Goal: Check status: Check status

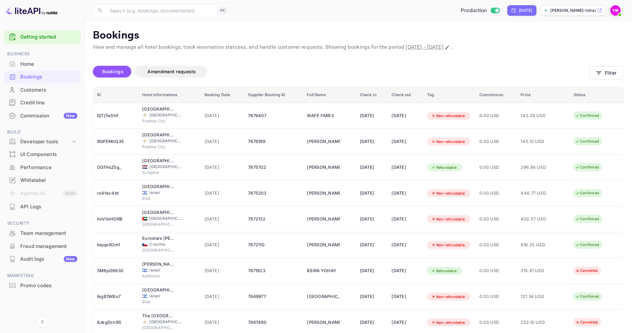
click at [432, 47] on span "[DATE] - [DATE]" at bounding box center [425, 47] width 38 height 7
click at [450, 48] on icon "Change date range" at bounding box center [448, 47] width 4 height 4
select select "5"
select select "2025"
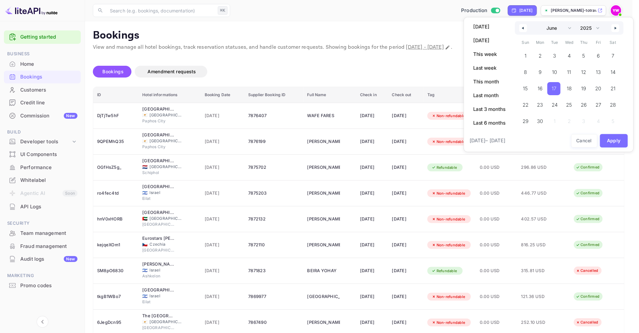
click at [423, 72] on div at bounding box center [319, 166] width 639 height 333
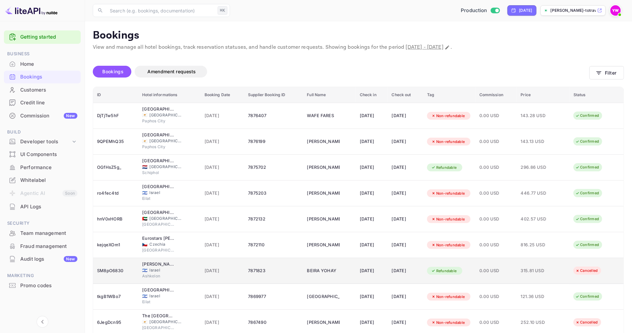
scroll to position [9, 0]
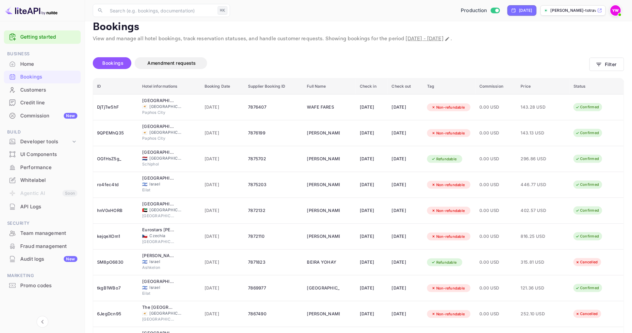
click at [45, 67] on div "Home" at bounding box center [42, 64] width 77 height 13
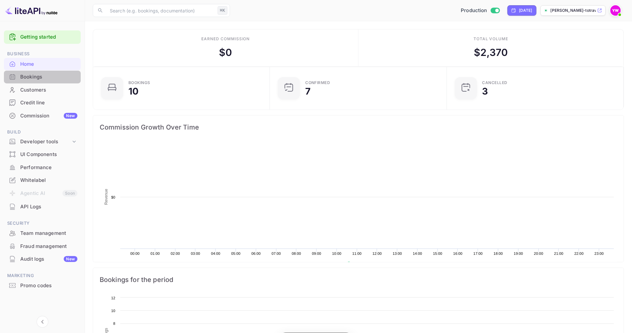
click at [44, 80] on div "Bookings" at bounding box center [48, 77] width 57 height 8
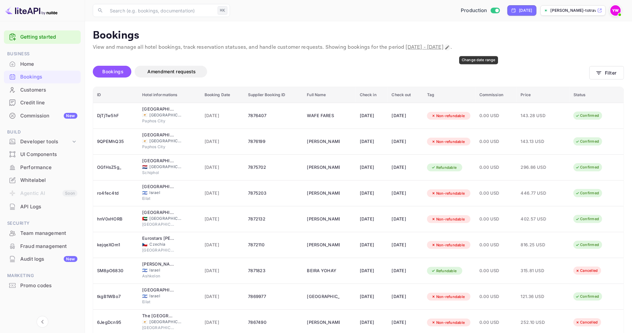
click at [450, 46] on icon "Change date range" at bounding box center [448, 47] width 4 height 4
select select "5"
select select "2025"
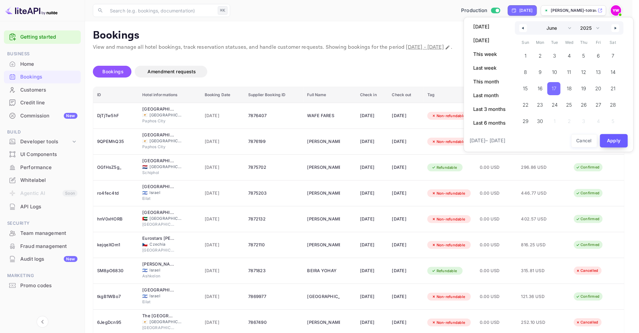
click at [610, 140] on button "Apply" at bounding box center [614, 140] width 28 height 13
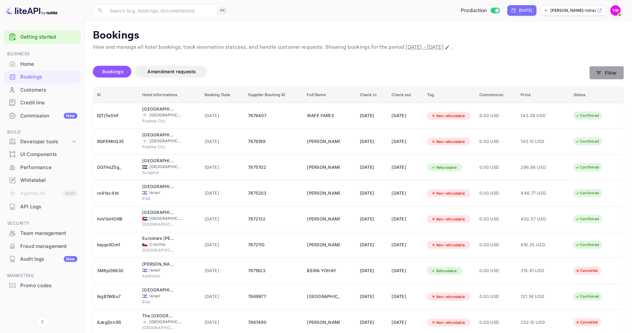
click at [611, 69] on button "Filter" at bounding box center [607, 72] width 35 height 13
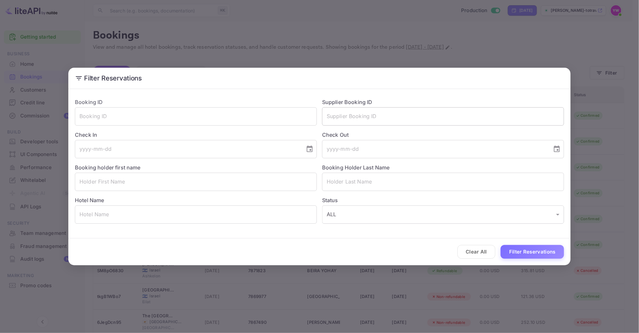
click at [412, 112] on input "text" at bounding box center [443, 116] width 242 height 18
paste input "9447697"
type input "9447697"
click at [525, 257] on button "Filter Reservations" at bounding box center [532, 252] width 63 height 14
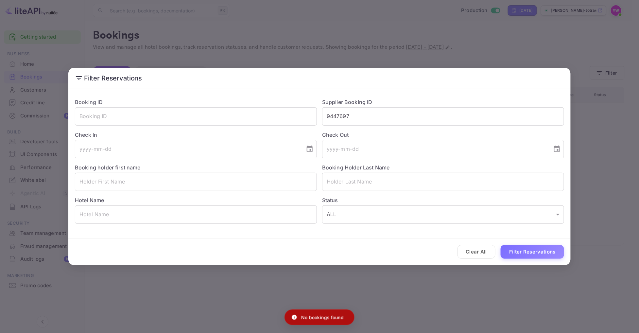
click at [570, 43] on div "Filter Reservations Booking ID ​ Supplier Booking ID 9447697 ​ Check In ​ Check…" at bounding box center [319, 166] width 639 height 333
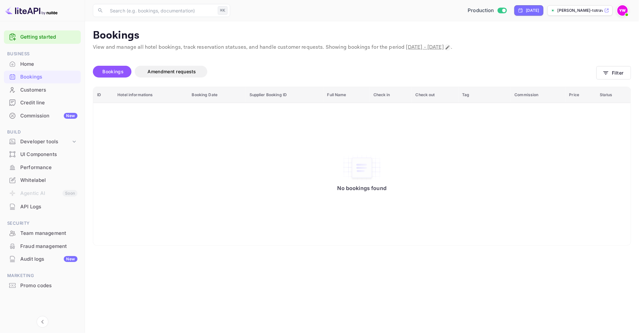
click at [450, 47] on icon "Change date range" at bounding box center [448, 47] width 4 height 4
select select "5"
select select "2025"
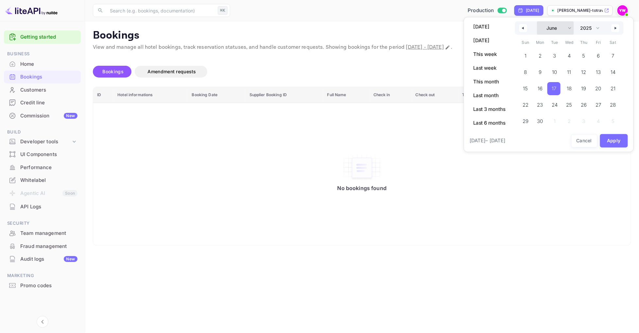
select select "8"
click at [538, 90] on span "15" at bounding box center [539, 89] width 5 height 12
click at [539, 90] on span "15" at bounding box center [539, 89] width 5 height 12
click at [612, 141] on button "Apply" at bounding box center [614, 140] width 28 height 13
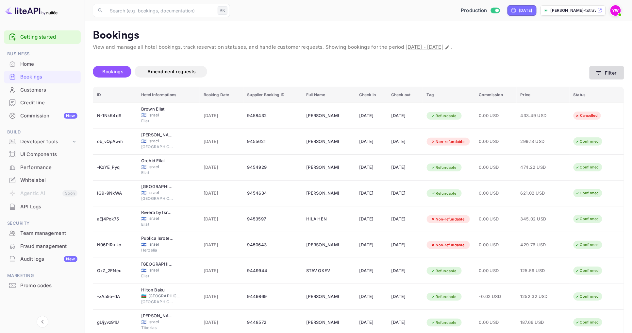
click at [603, 69] on button "Filter" at bounding box center [607, 72] width 35 height 13
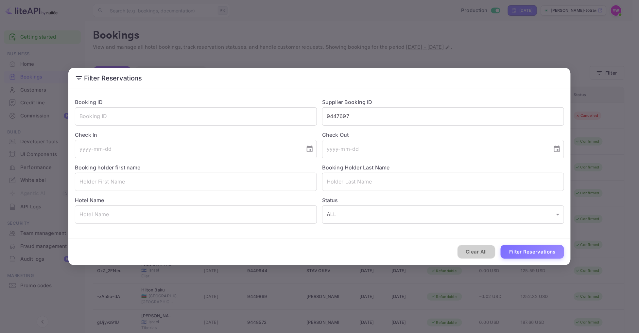
click at [477, 257] on button "Clear All" at bounding box center [476, 252] width 38 height 14
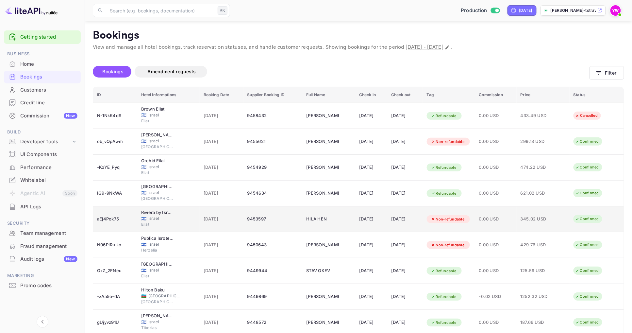
scroll to position [58, 0]
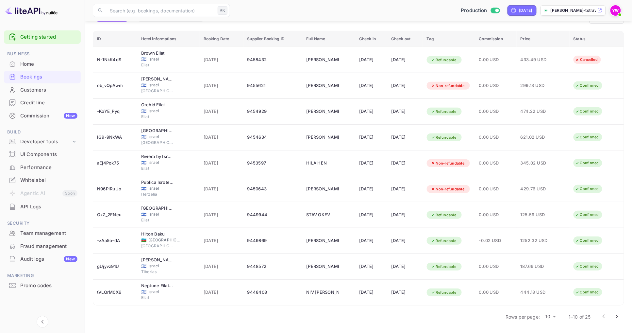
click at [615, 315] on icon "Go to next page" at bounding box center [617, 317] width 8 height 8
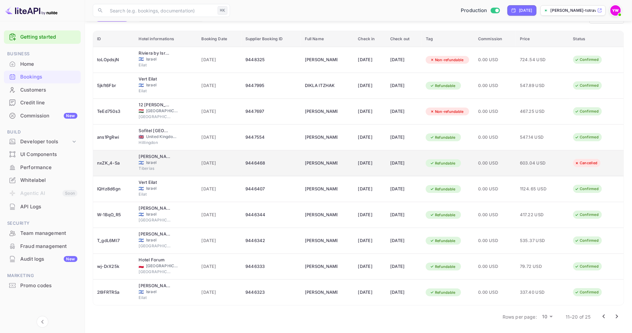
scroll to position [0, 0]
